Goal: Find specific page/section: Find specific page/section

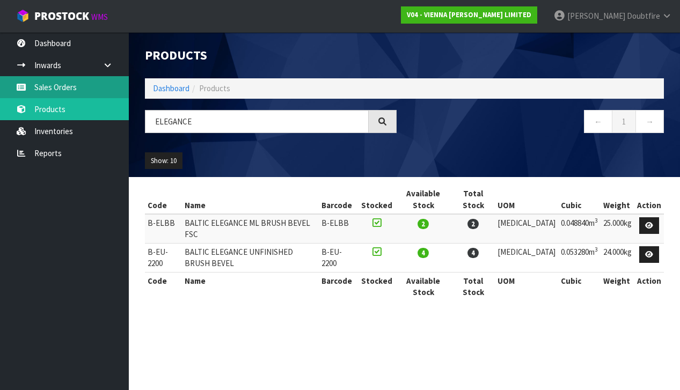
click at [45, 86] on link "Sales Orders" at bounding box center [64, 87] width 129 height 22
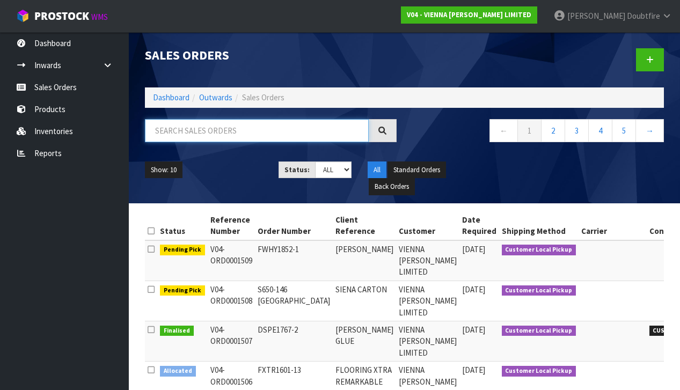
click at [188, 134] on input "text" at bounding box center [257, 130] width 224 height 23
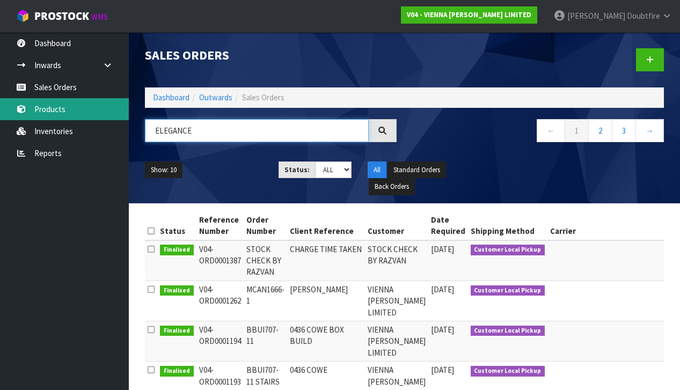
type input "ELEGANCE"
click at [49, 112] on link "Products" at bounding box center [64, 109] width 129 height 22
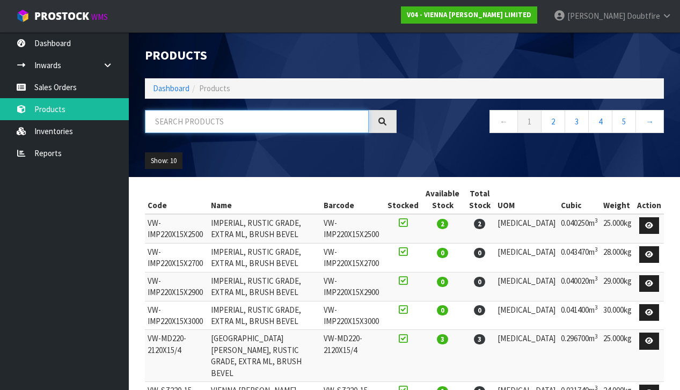
click at [204, 126] on input "text" at bounding box center [257, 121] width 224 height 23
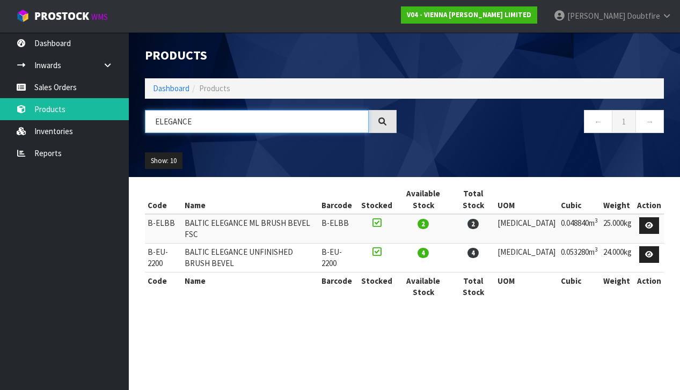
type input "ELEGANCE"
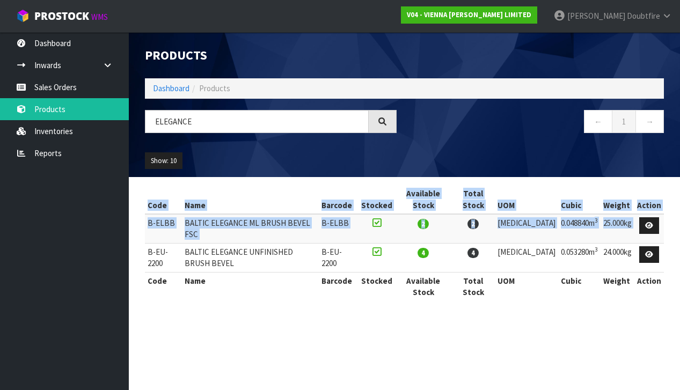
click at [145, 232] on div "Code Name Barcode Stocked Available Stock Total Stock UOM Cubic Weight Action B…" at bounding box center [404, 248] width 535 height 127
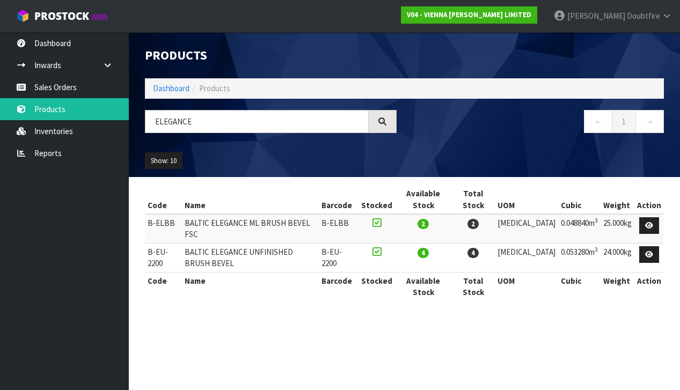
click at [148, 243] on td "B-EU-2200" at bounding box center [163, 257] width 37 height 29
drag, startPoint x: 147, startPoint y: 232, endPoint x: 187, endPoint y: 232, distance: 40.8
click at [187, 243] on tr "B-EU-2200 BALTIC ELEGANCE UNFINISHED BRUSH BEVEL B-EU-2200 4 4 [MEDICAL_DATA] 0…" at bounding box center [404, 257] width 519 height 29
copy tr "B-EU-2200"
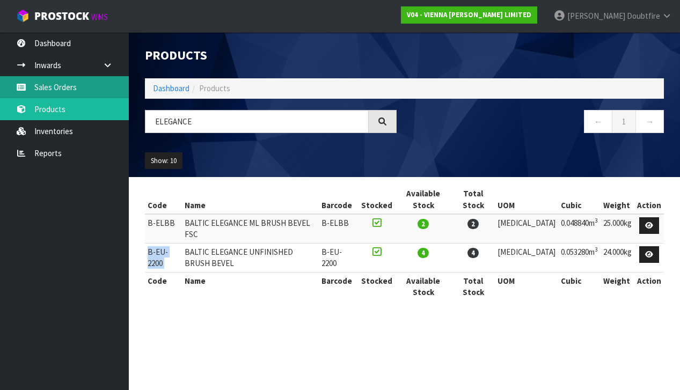
click at [62, 90] on link "Sales Orders" at bounding box center [64, 87] width 129 height 22
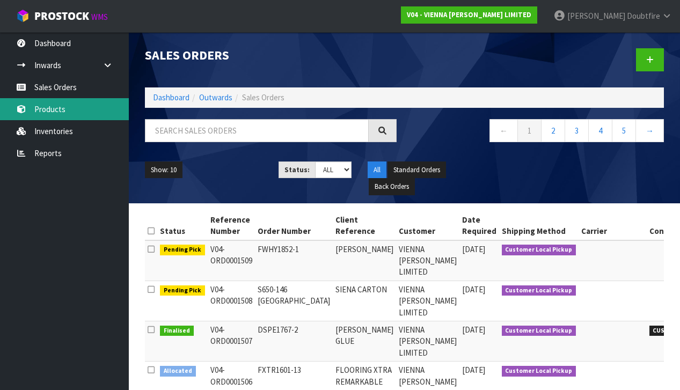
click at [42, 112] on link "Products" at bounding box center [64, 109] width 129 height 22
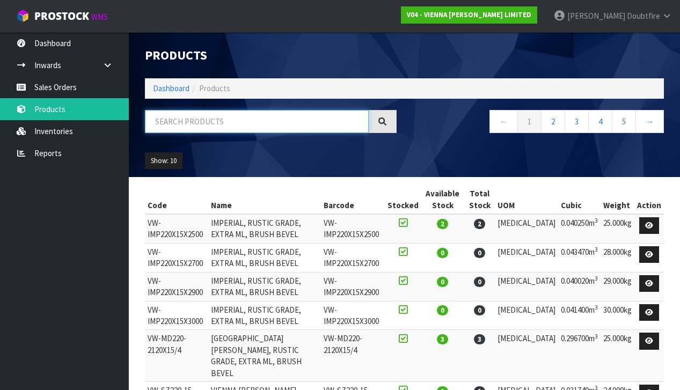
click at [179, 125] on input "text" at bounding box center [257, 121] width 224 height 23
type input "TAUPE"
